Goal: Check status: Check status

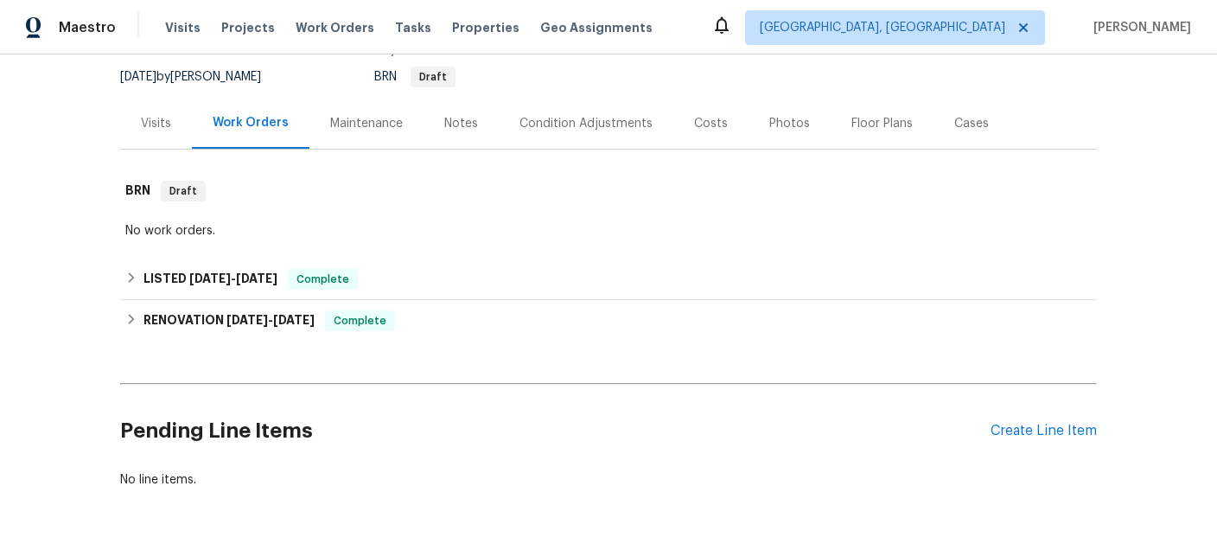
scroll to position [167, 0]
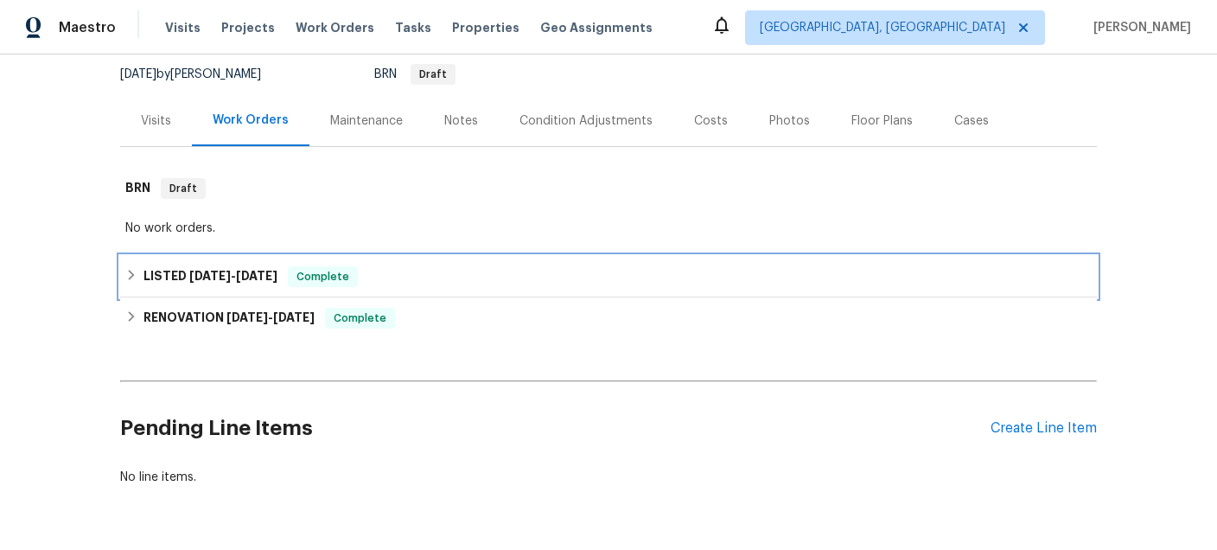
click at [203, 282] on span "[DATE]" at bounding box center [209, 276] width 41 height 12
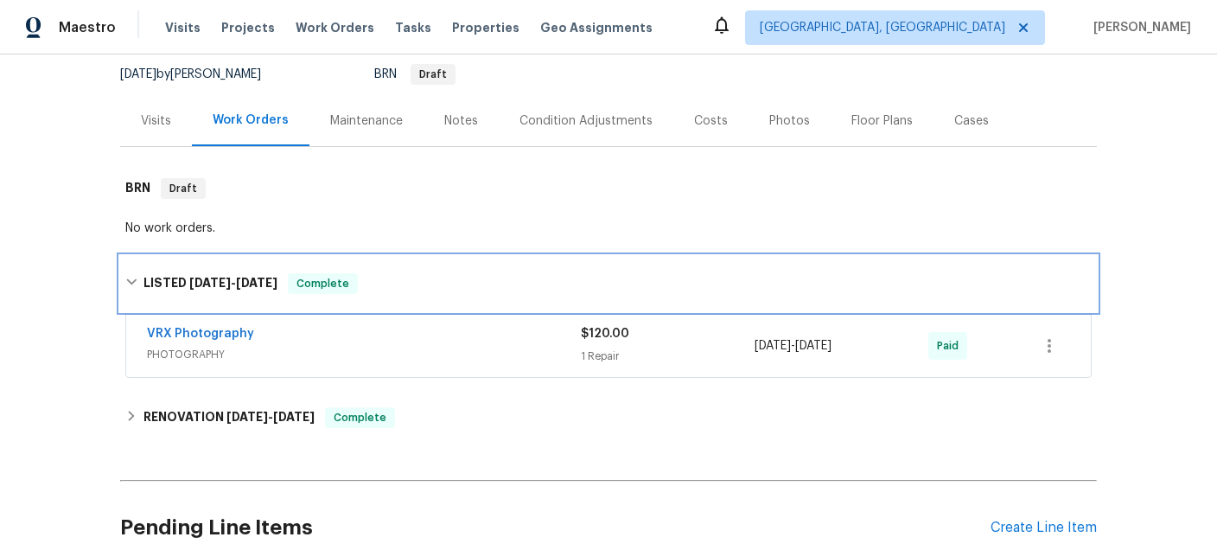
click at [203, 289] on span "[DATE]" at bounding box center [209, 283] width 41 height 12
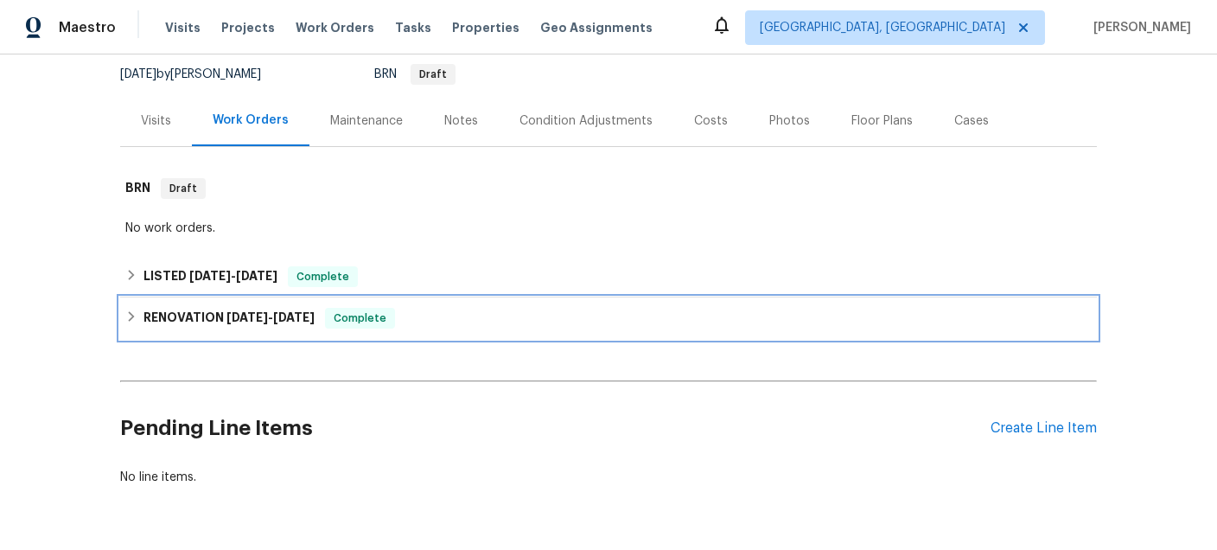
click at [218, 323] on h6 "RENOVATION [DATE] - [DATE]" at bounding box center [228, 318] width 171 height 21
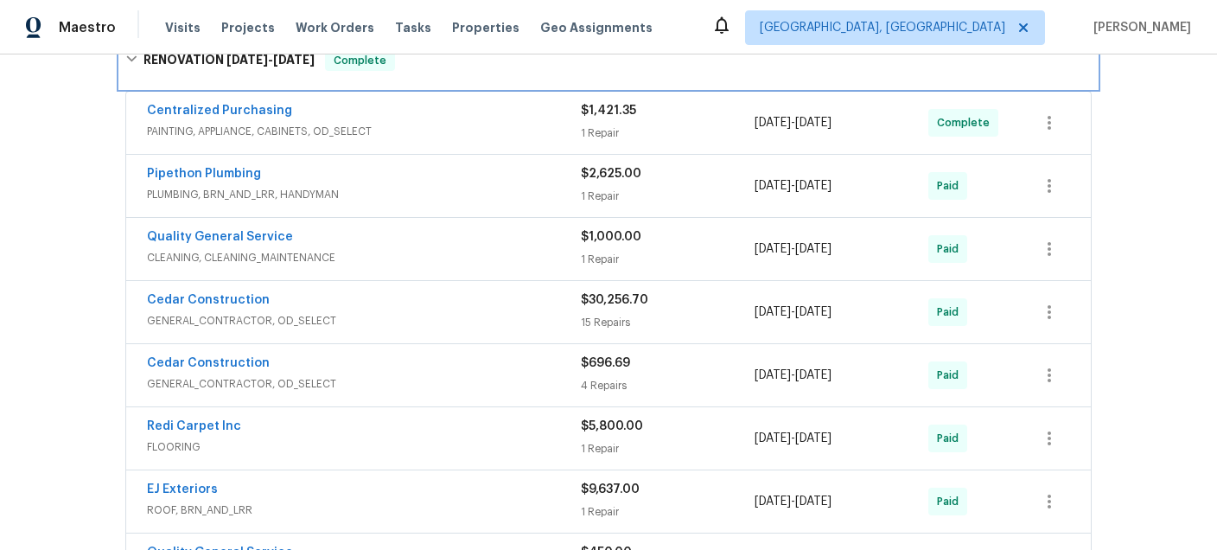
scroll to position [447, 0]
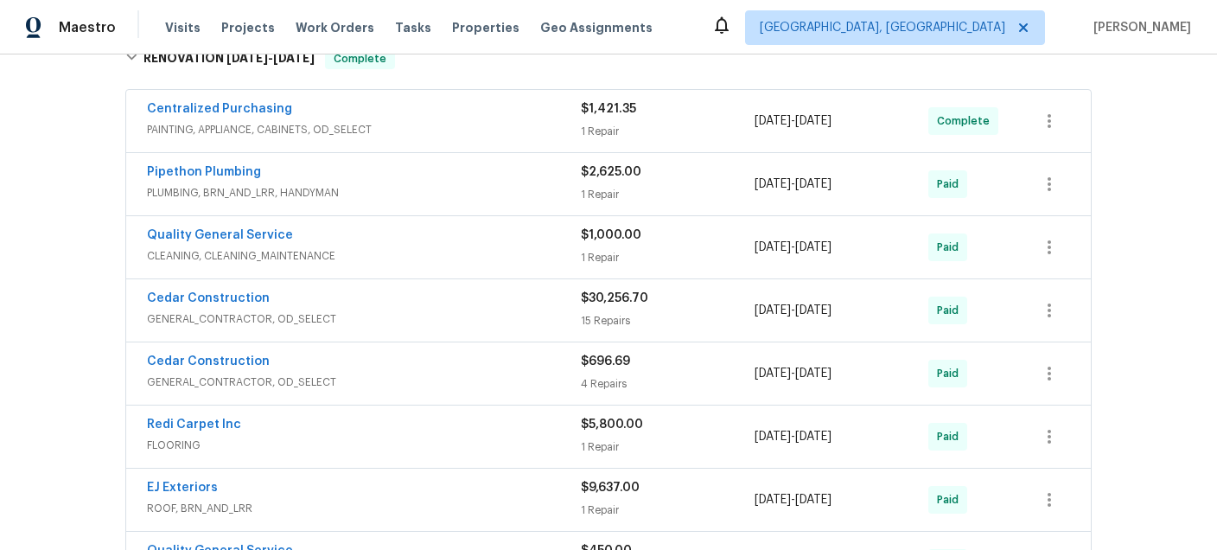
click at [457, 260] on span "CLEANING, CLEANING_MAINTENANCE" at bounding box center [364, 255] width 434 height 17
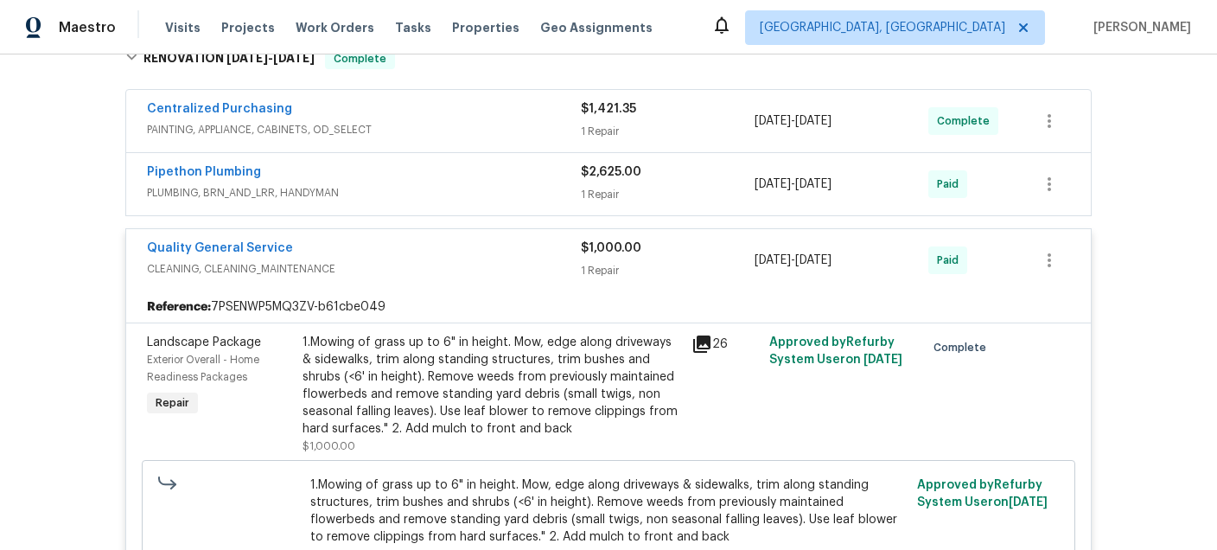
click at [452, 184] on div "Pipethon Plumbing" at bounding box center [364, 173] width 434 height 21
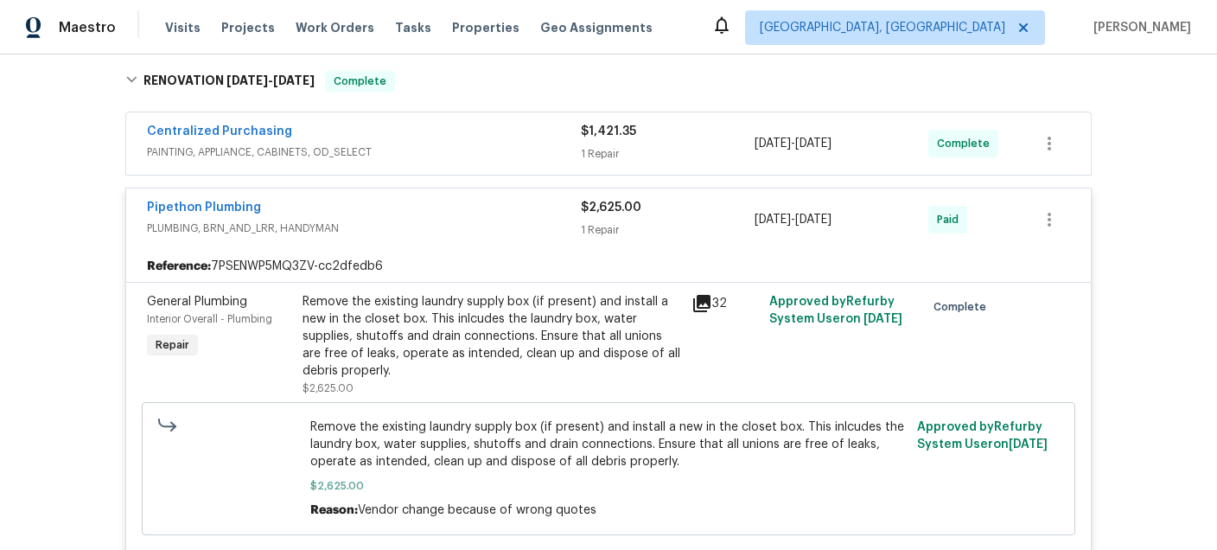
scroll to position [422, 0]
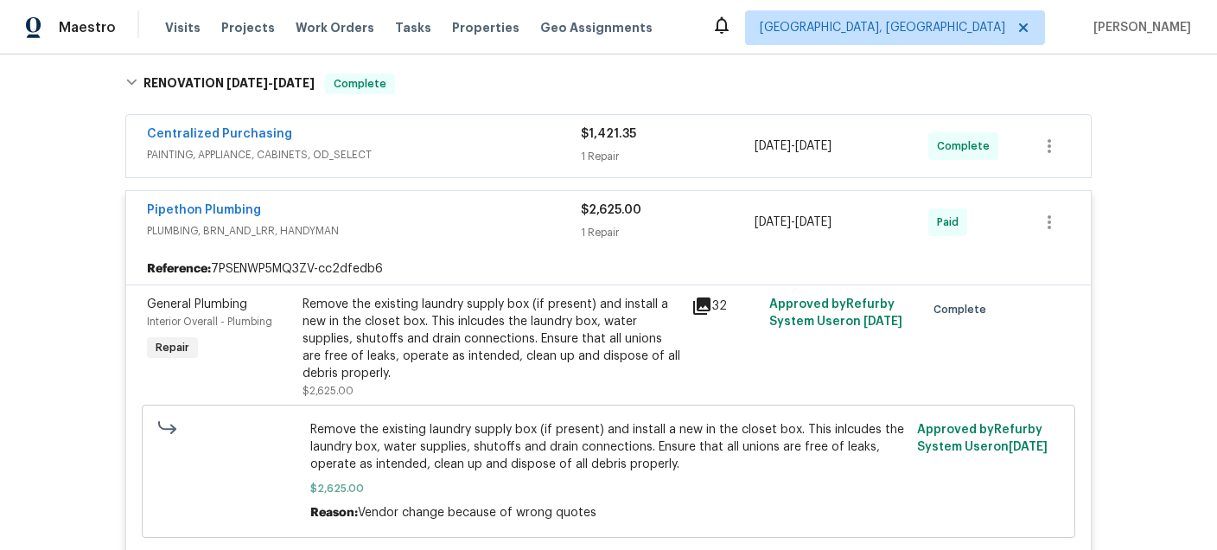
click at [436, 163] on span "PAINTING, APPLIANCE, CABINETS, OD_SELECT" at bounding box center [364, 154] width 434 height 17
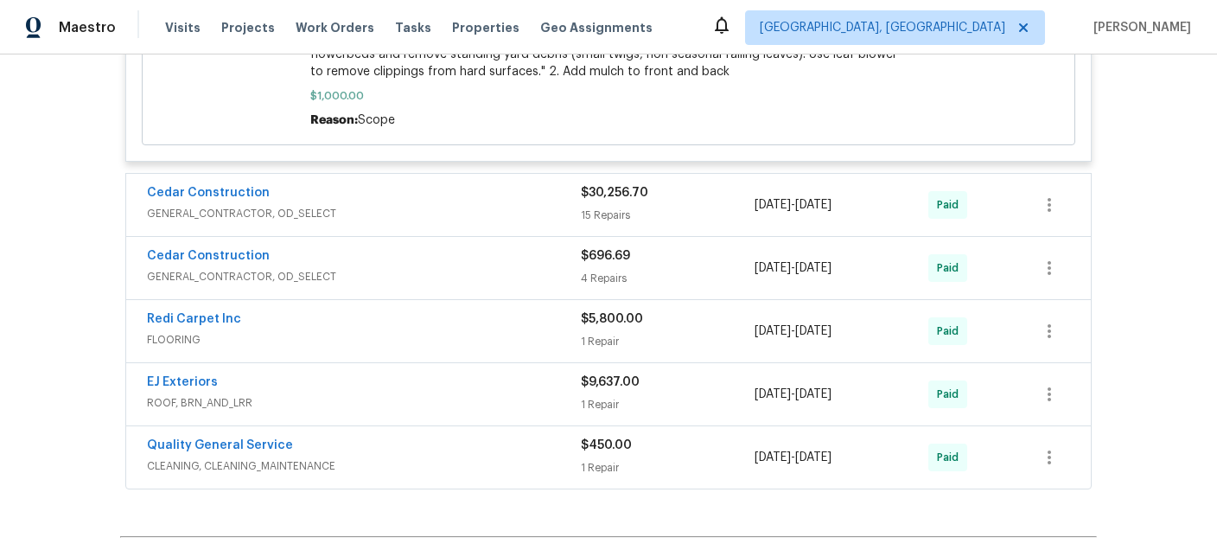
scroll to position [1382, 0]
click at [455, 224] on div "Cedar Construction GENERAL_CONTRACTOR, OD_SELECT" at bounding box center [364, 202] width 434 height 41
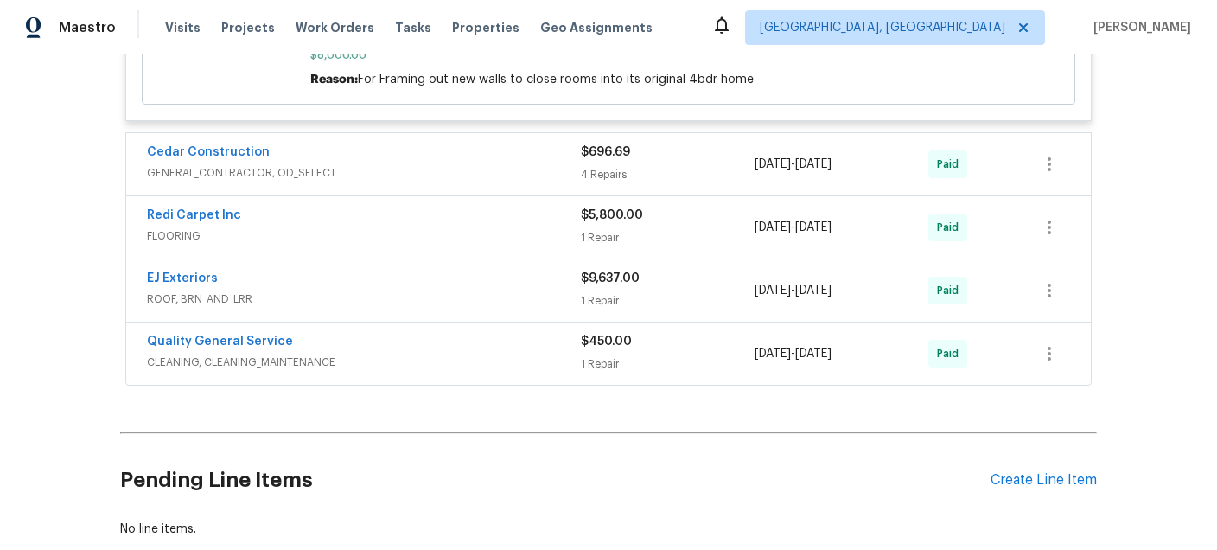
scroll to position [4500, 0]
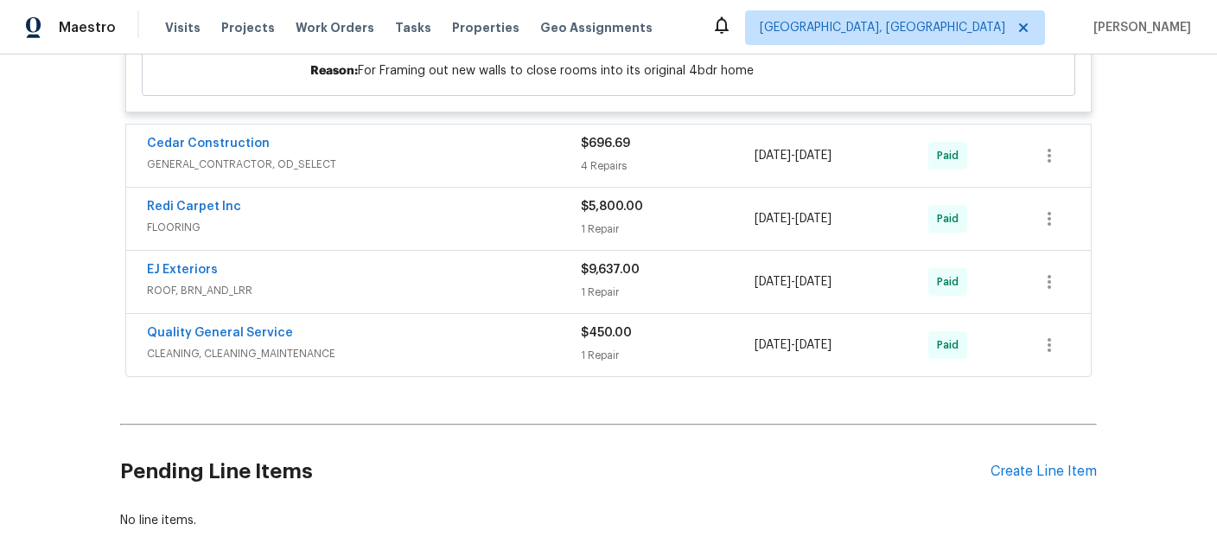
click at [445, 173] on span "GENERAL_CONTRACTOR, OD_SELECT" at bounding box center [364, 164] width 434 height 17
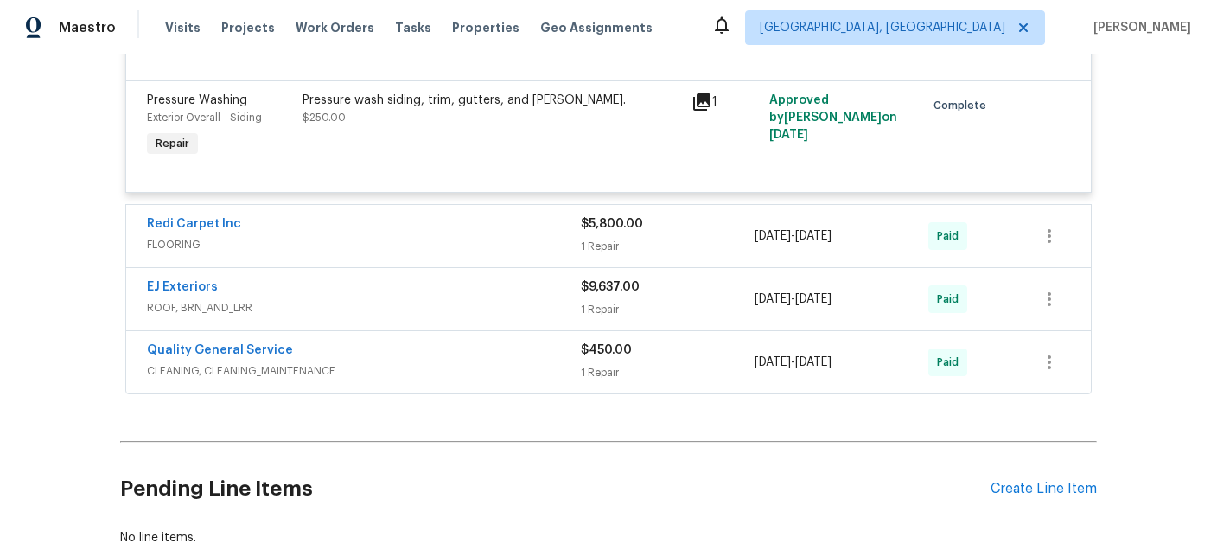
scroll to position [4974, 0]
click at [425, 251] on span "FLOORING" at bounding box center [364, 242] width 434 height 17
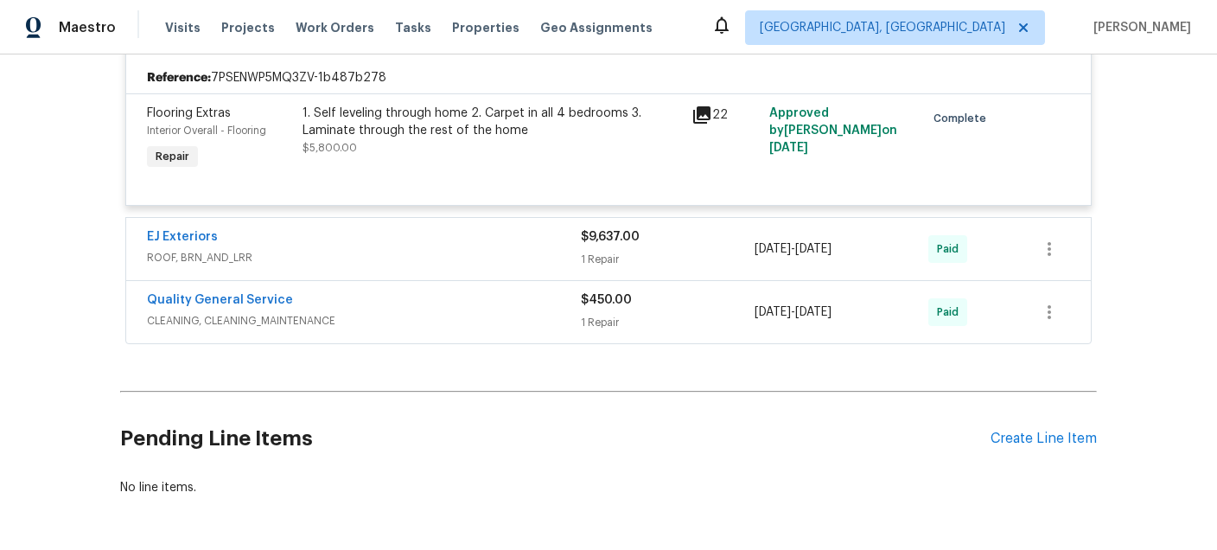
scroll to position [5232, 0]
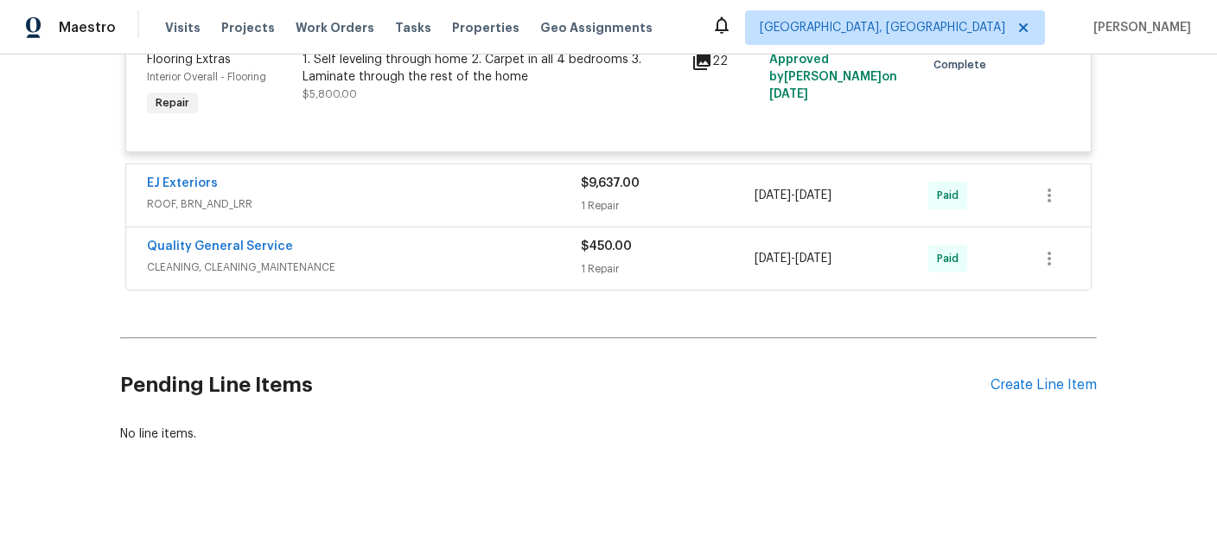
click at [413, 195] on div "EJ Exteriors" at bounding box center [364, 185] width 434 height 21
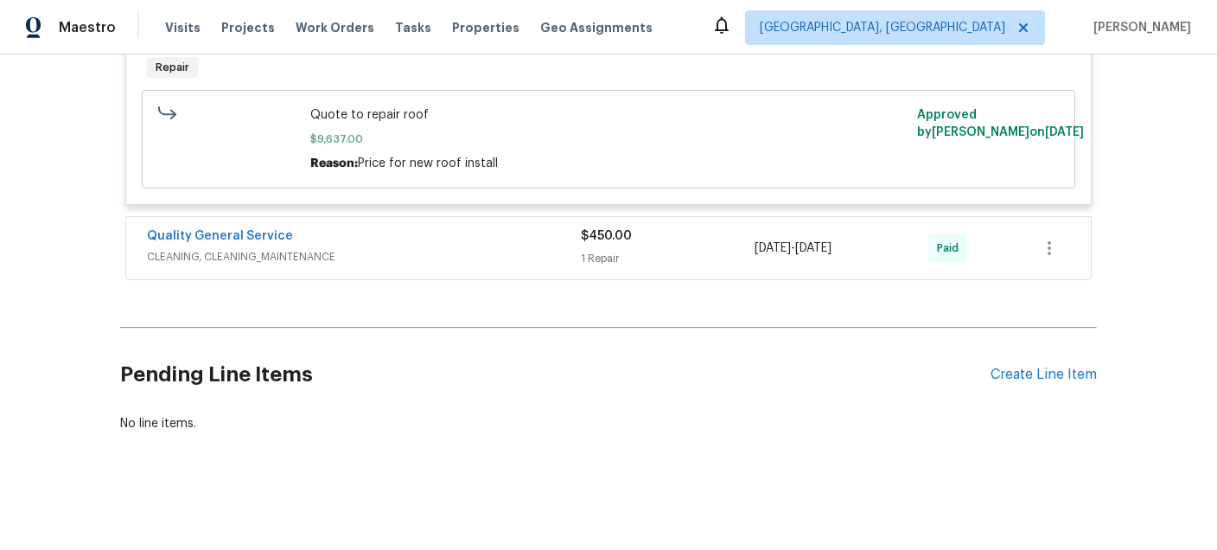
scroll to position [5524, 0]
click at [377, 248] on div "Quality General Service" at bounding box center [364, 237] width 434 height 21
